Goal: Task Accomplishment & Management: Manage account settings

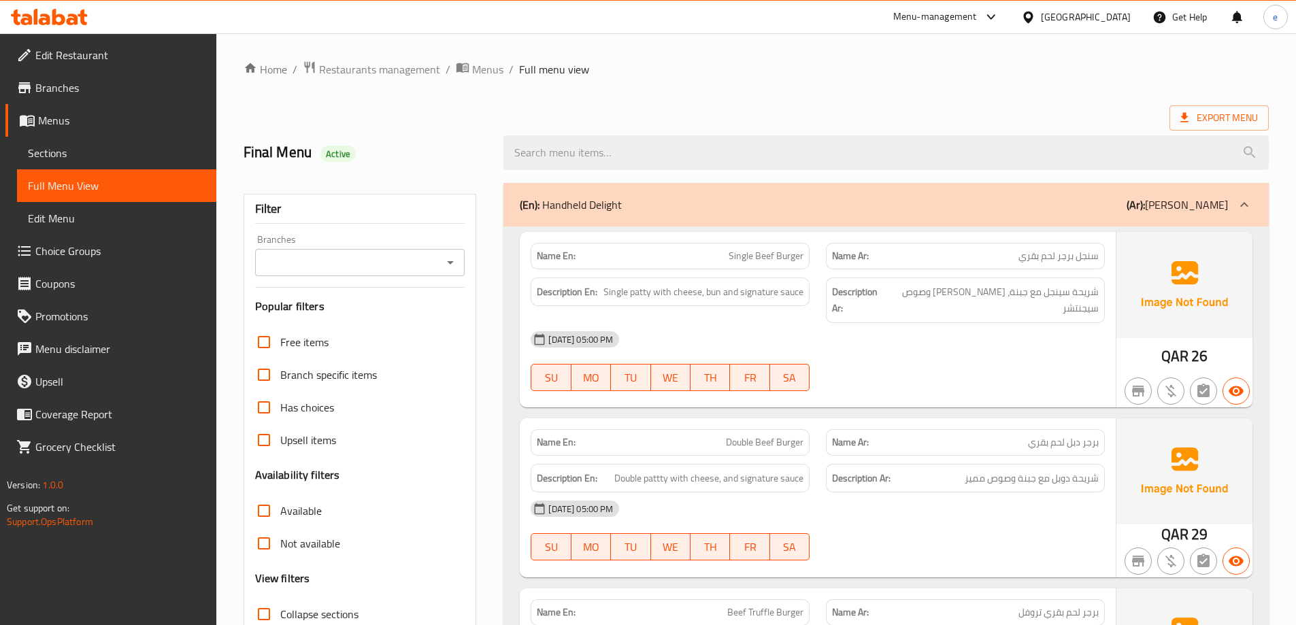
scroll to position [2596, 0]
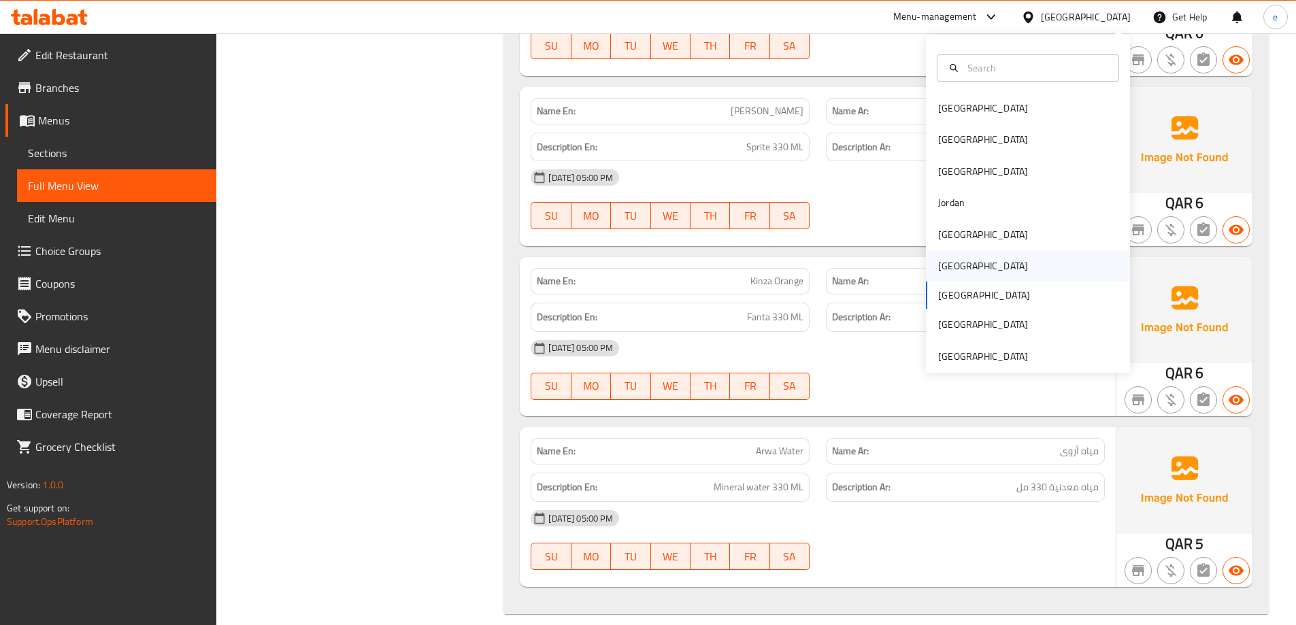
click at [950, 267] on div "[GEOGRAPHIC_DATA]" at bounding box center [983, 265] width 90 height 15
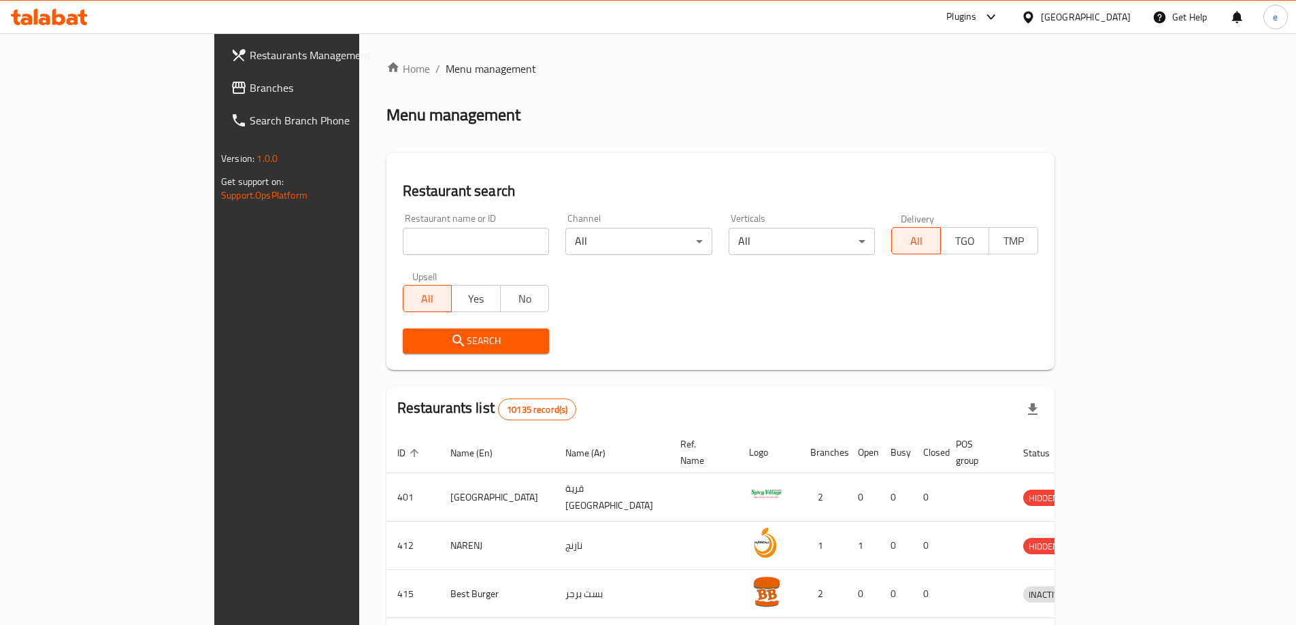
click at [250, 82] on span "Branches" at bounding box center [335, 88] width 170 height 16
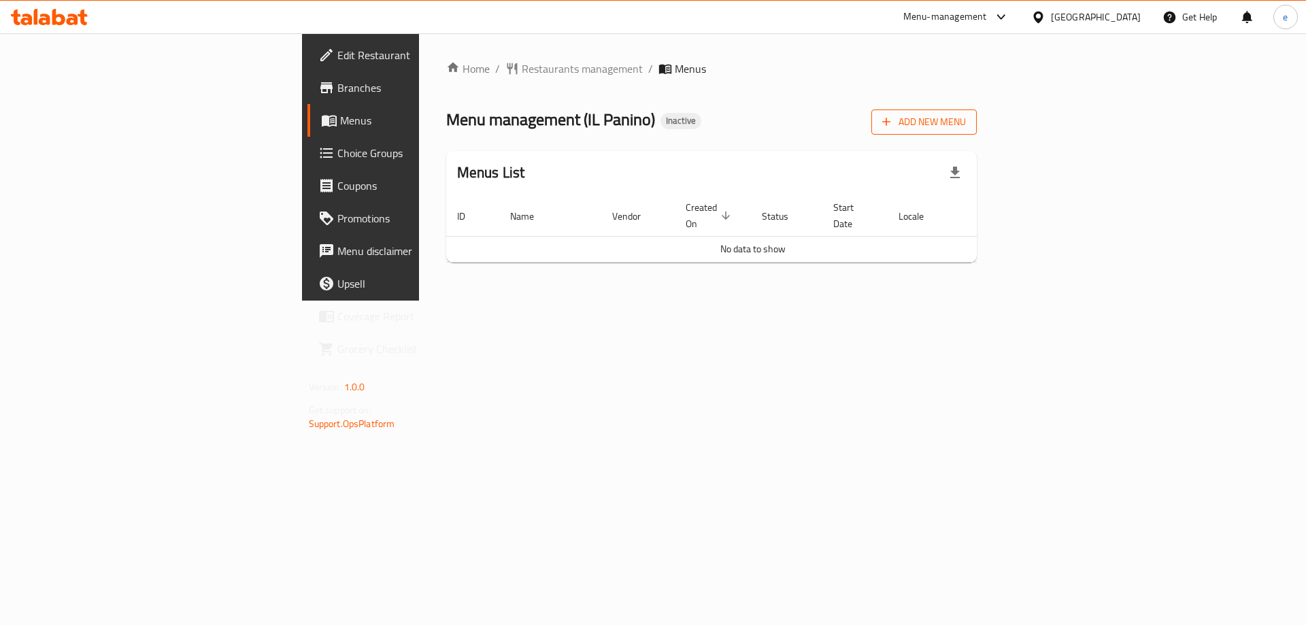
click at [966, 120] on span "Add New Menu" at bounding box center [924, 122] width 84 height 17
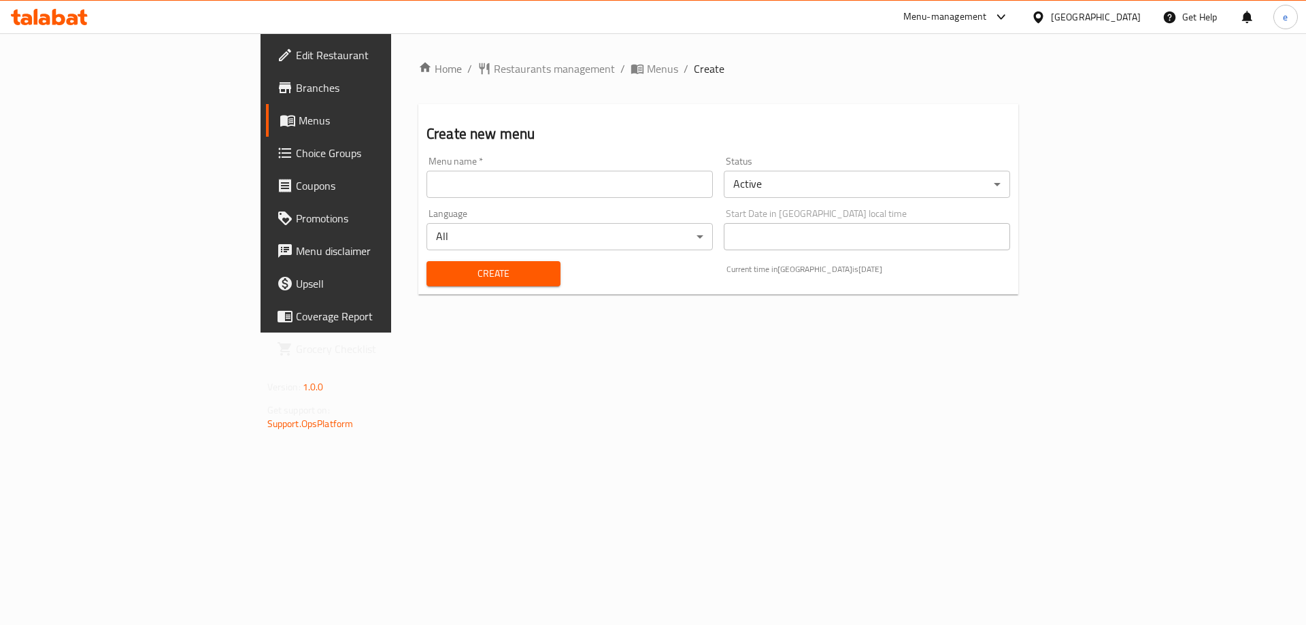
click at [426, 189] on input "text" at bounding box center [569, 184] width 286 height 27
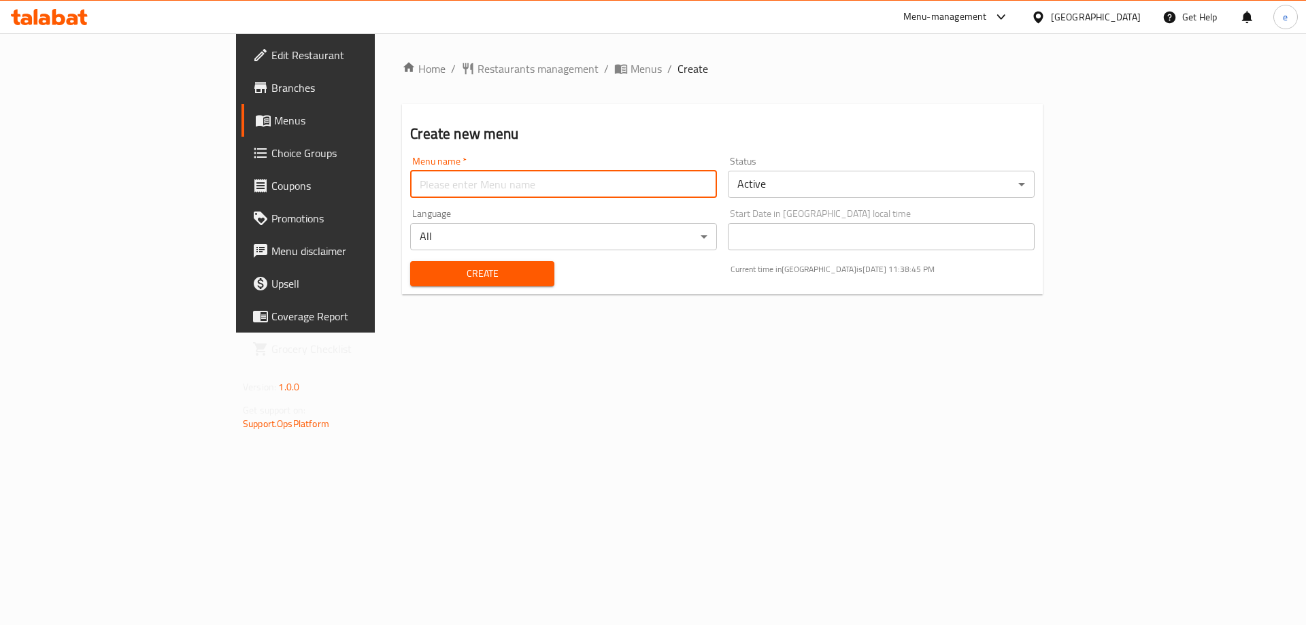
type input "Final Menu"
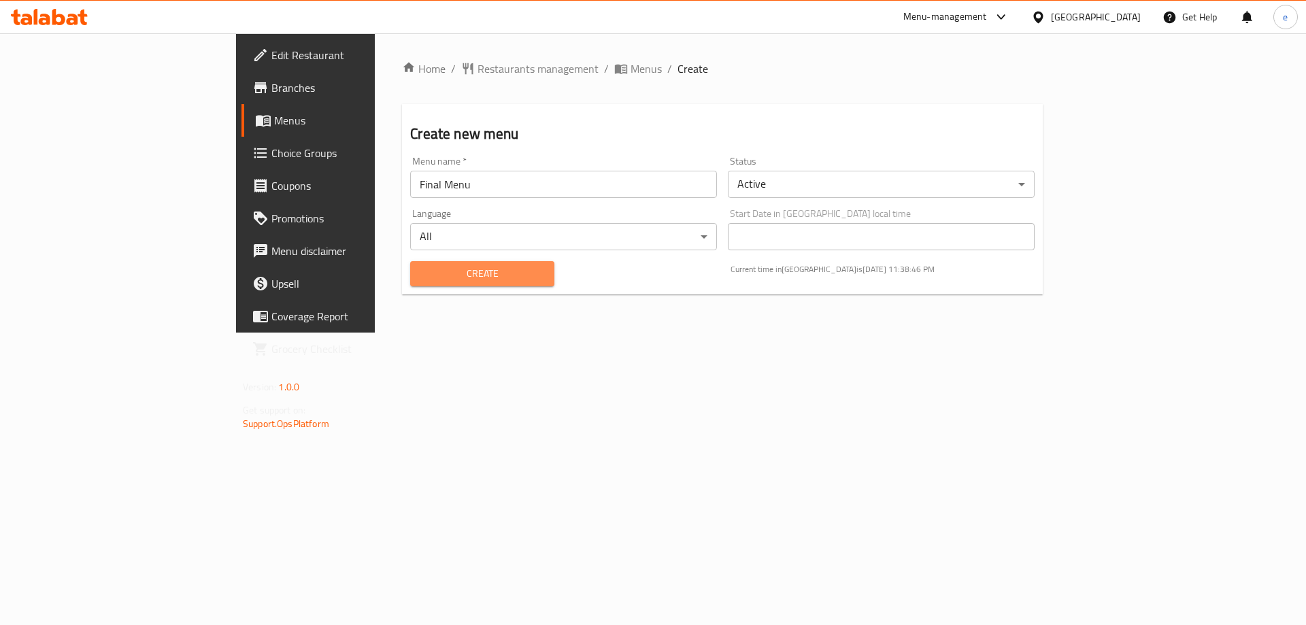
click at [421, 272] on span "Create" at bounding box center [482, 273] width 122 height 17
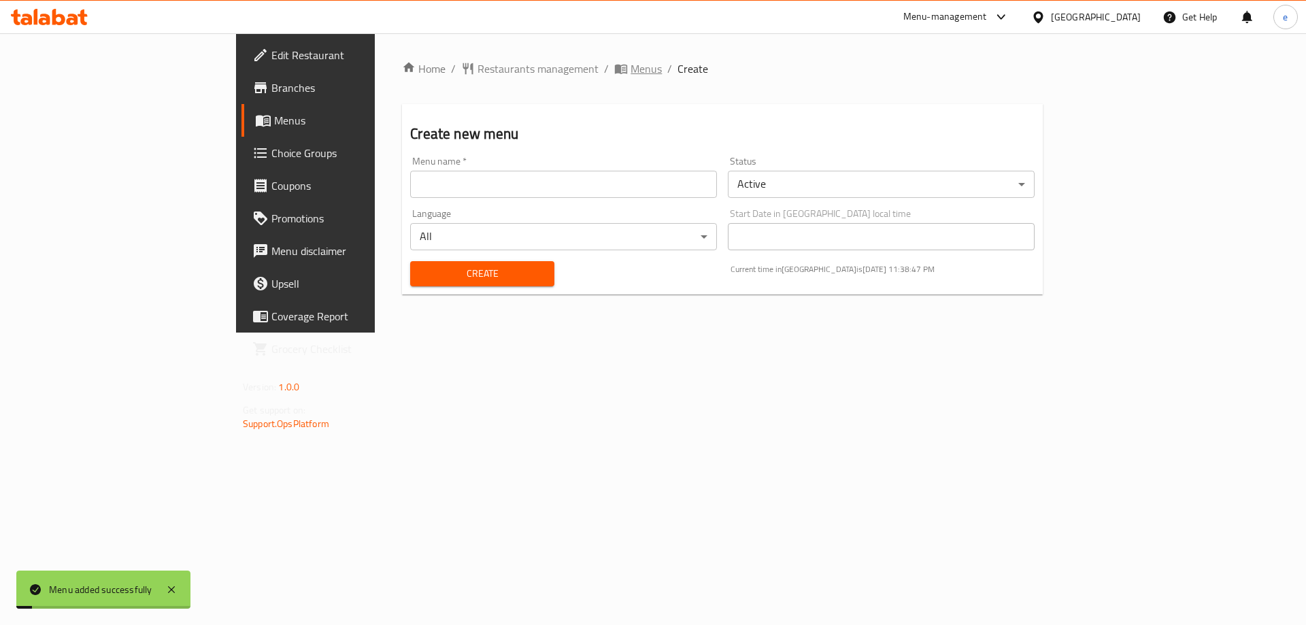
click at [631, 61] on span "Menus" at bounding box center [646, 69] width 31 height 16
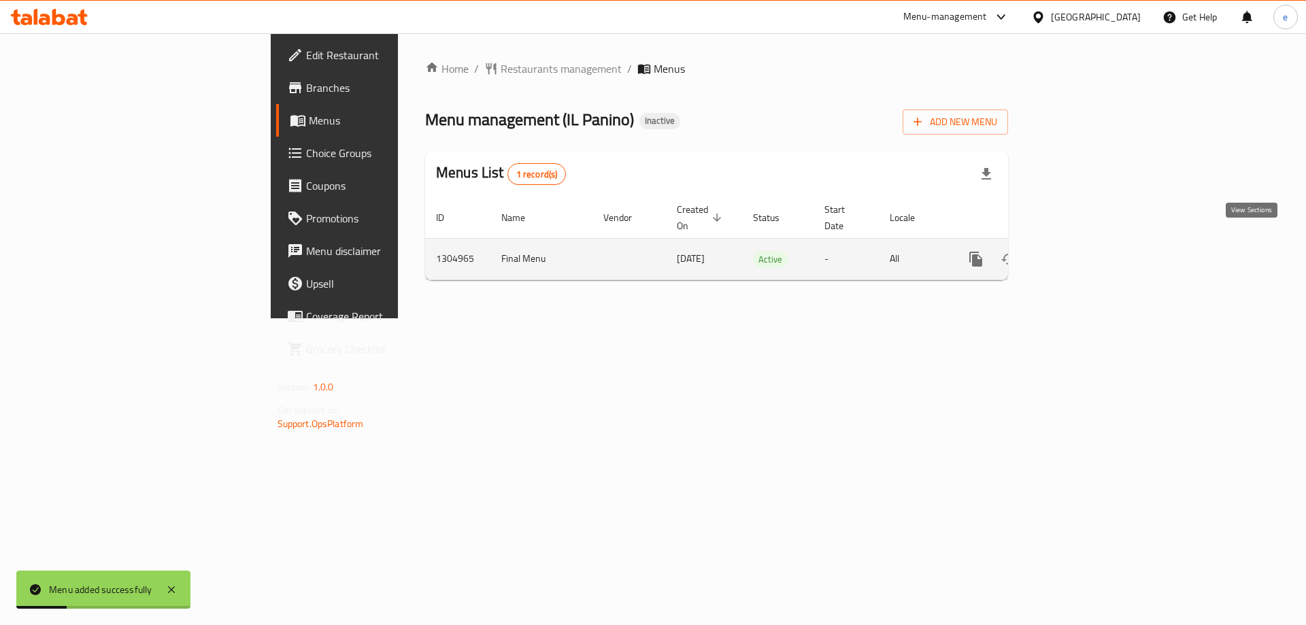
click at [1090, 243] on link "enhanced table" at bounding box center [1074, 259] width 33 height 33
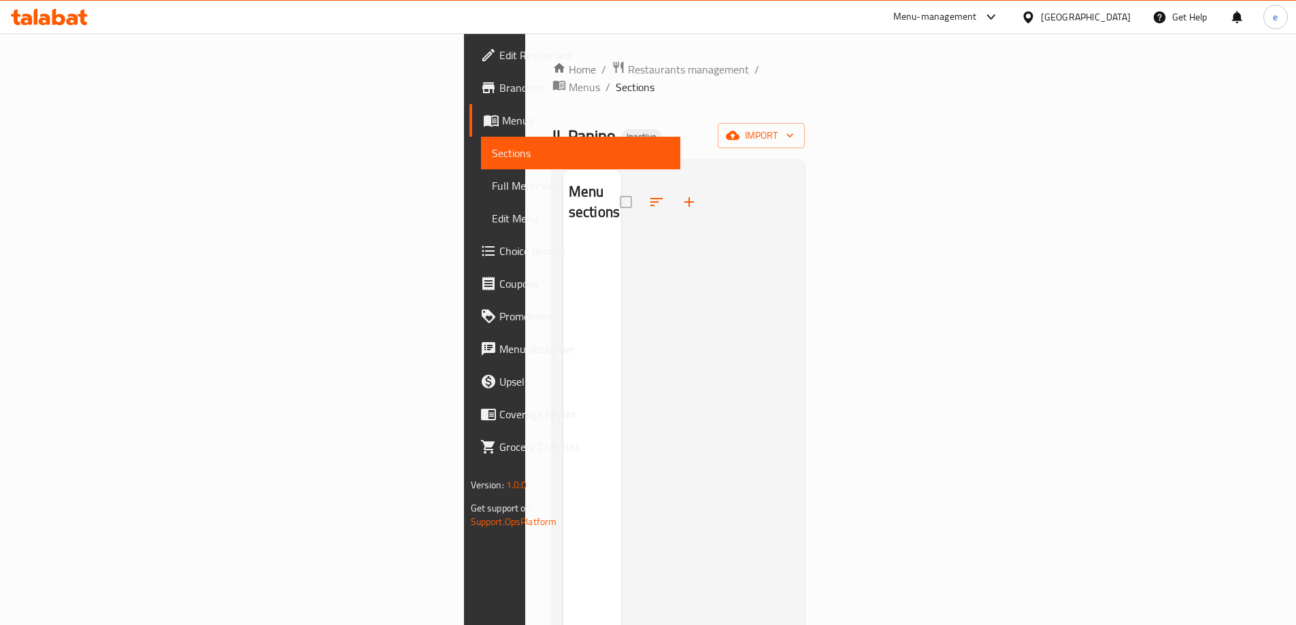
click at [552, 135] on div "Home / Restaurants management / Menus / Sections IL Panino Inactive import Menu…" at bounding box center [678, 434] width 253 height 746
